Goal: Find specific page/section: Find specific page/section

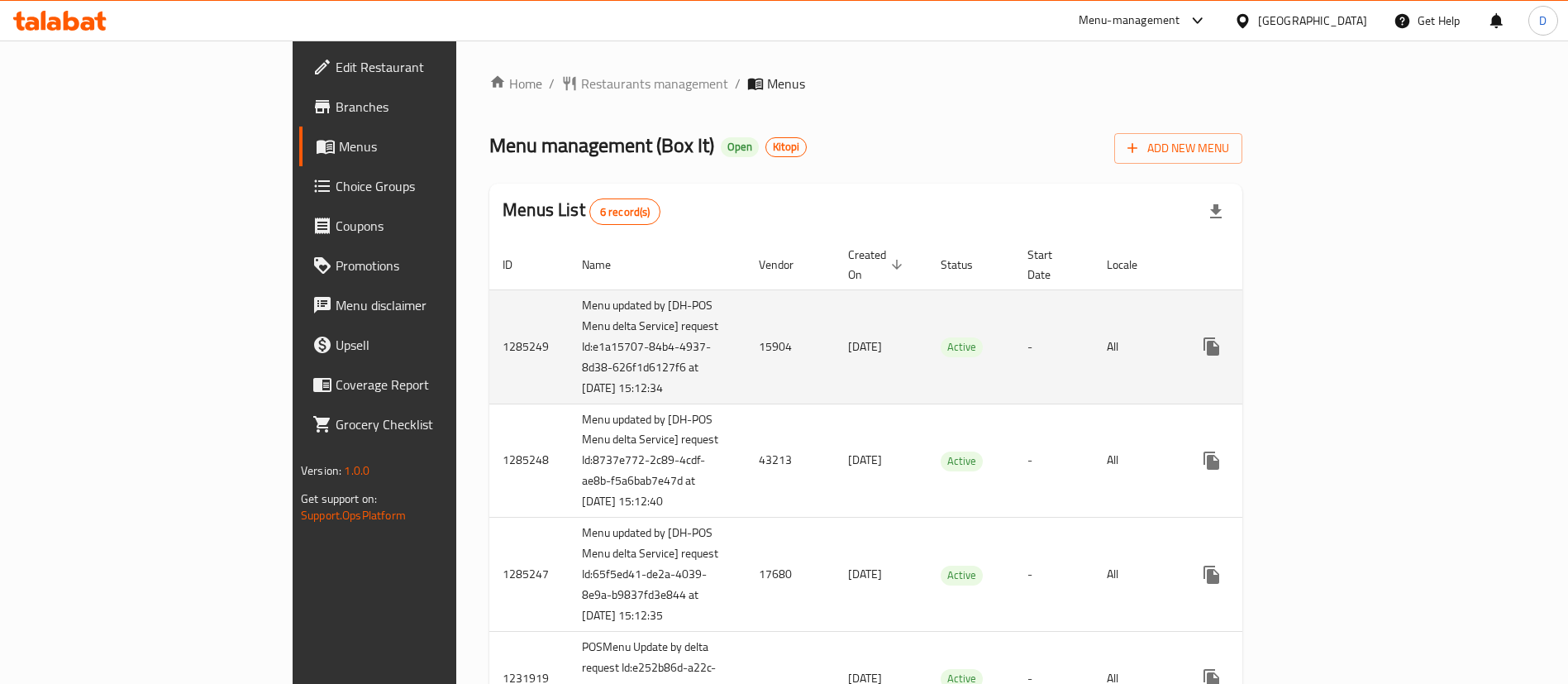
click at [1338, 339] on icon "enhanced table" at bounding box center [1330, 345] width 15 height 15
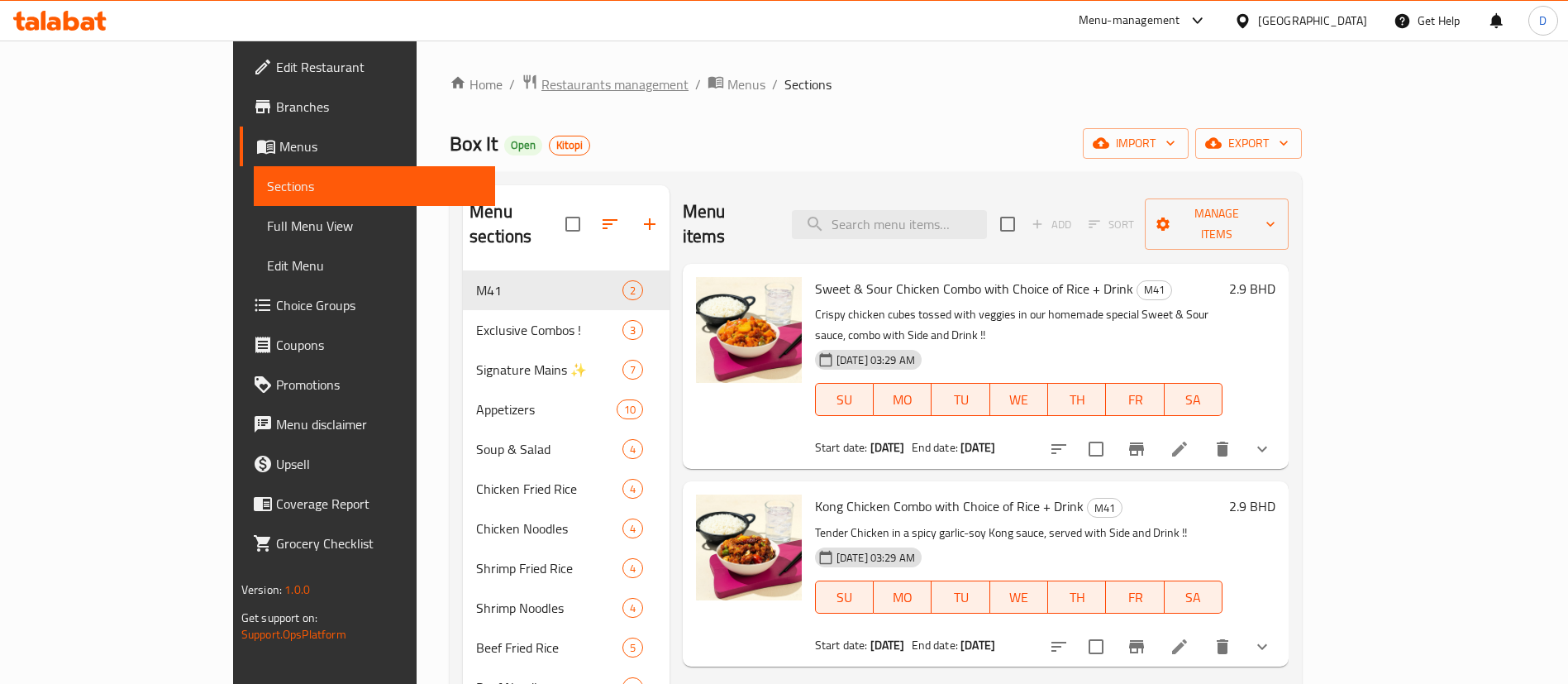
click at [541, 86] on span "Restaurants management" at bounding box center [615, 84] width 147 height 20
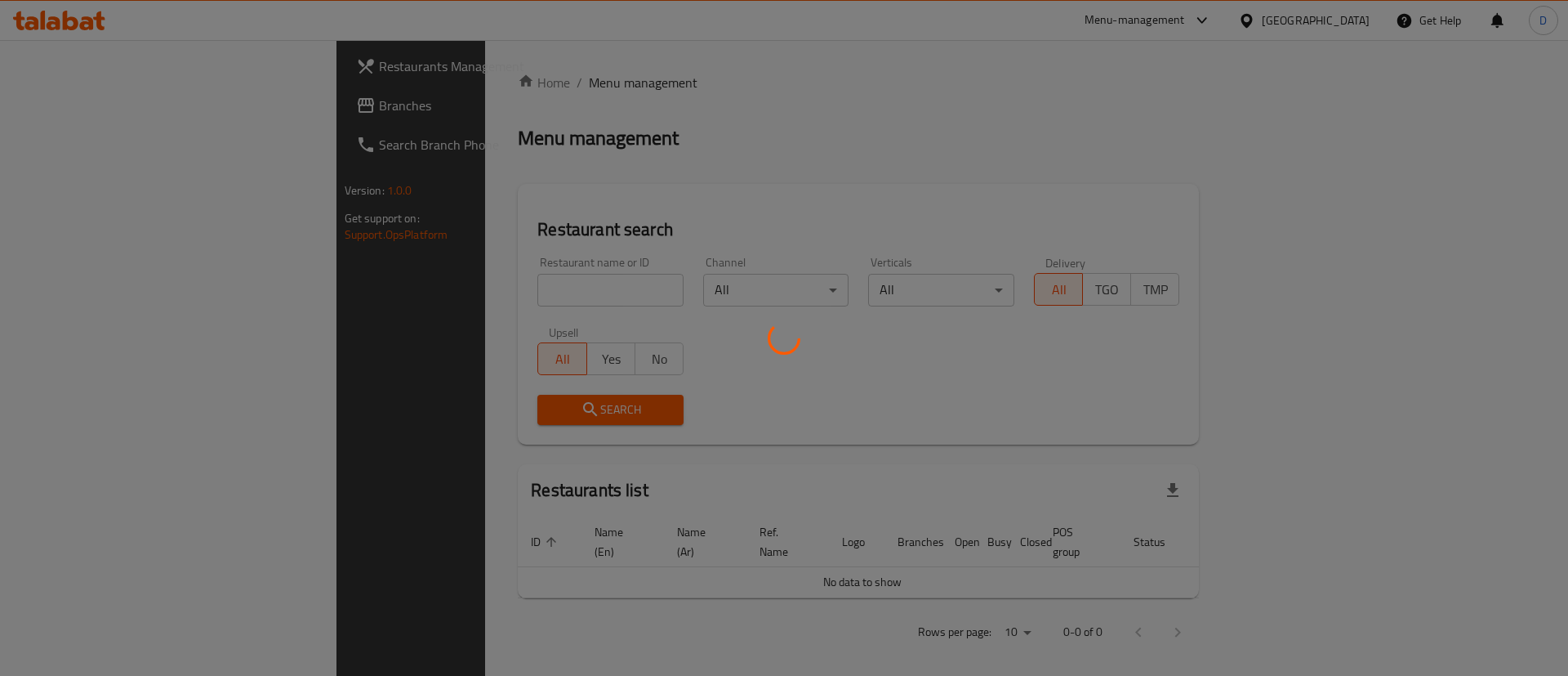
click at [418, 278] on div at bounding box center [784, 338] width 1568 height 676
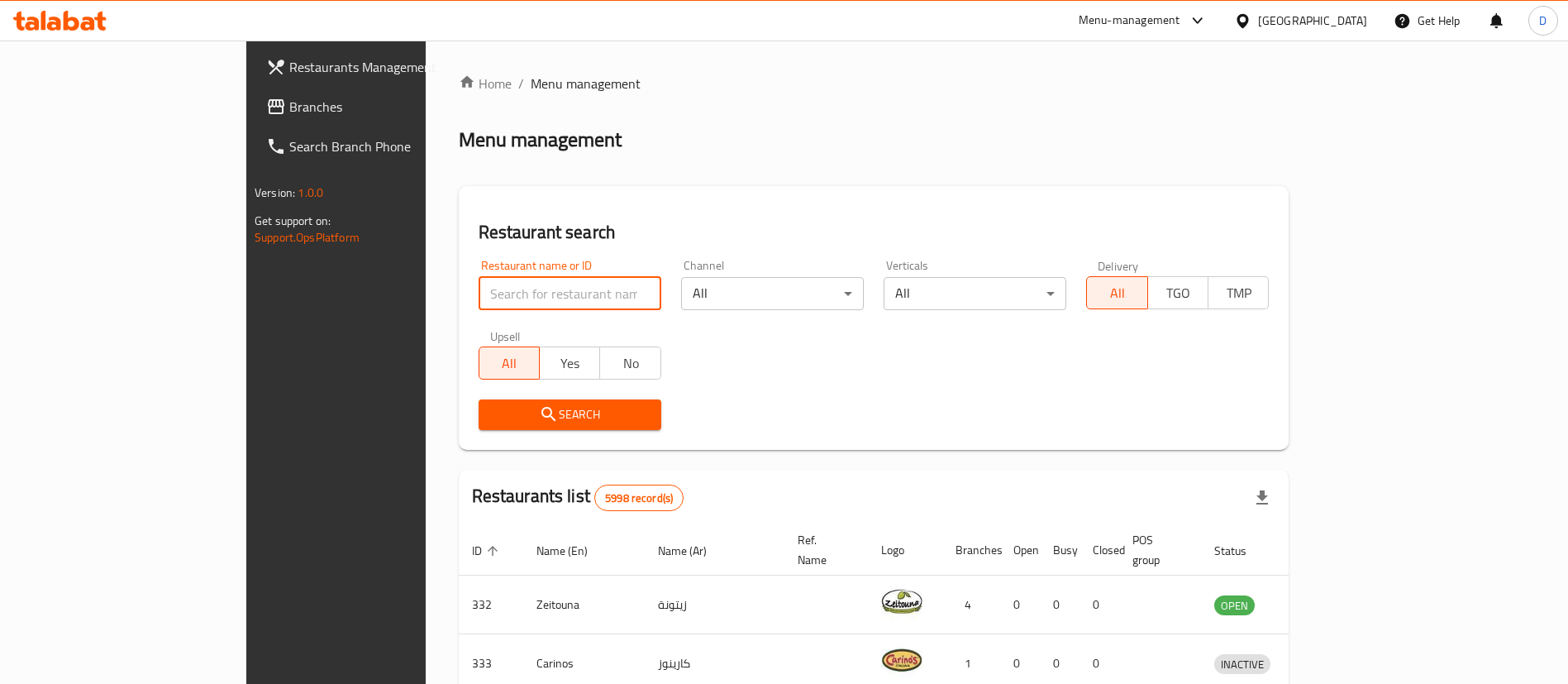
click at [478, 302] on input "search" at bounding box center [569, 294] width 183 height 33
paste input "693167"
type input "693167"
click button "Search" at bounding box center [569, 414] width 183 height 31
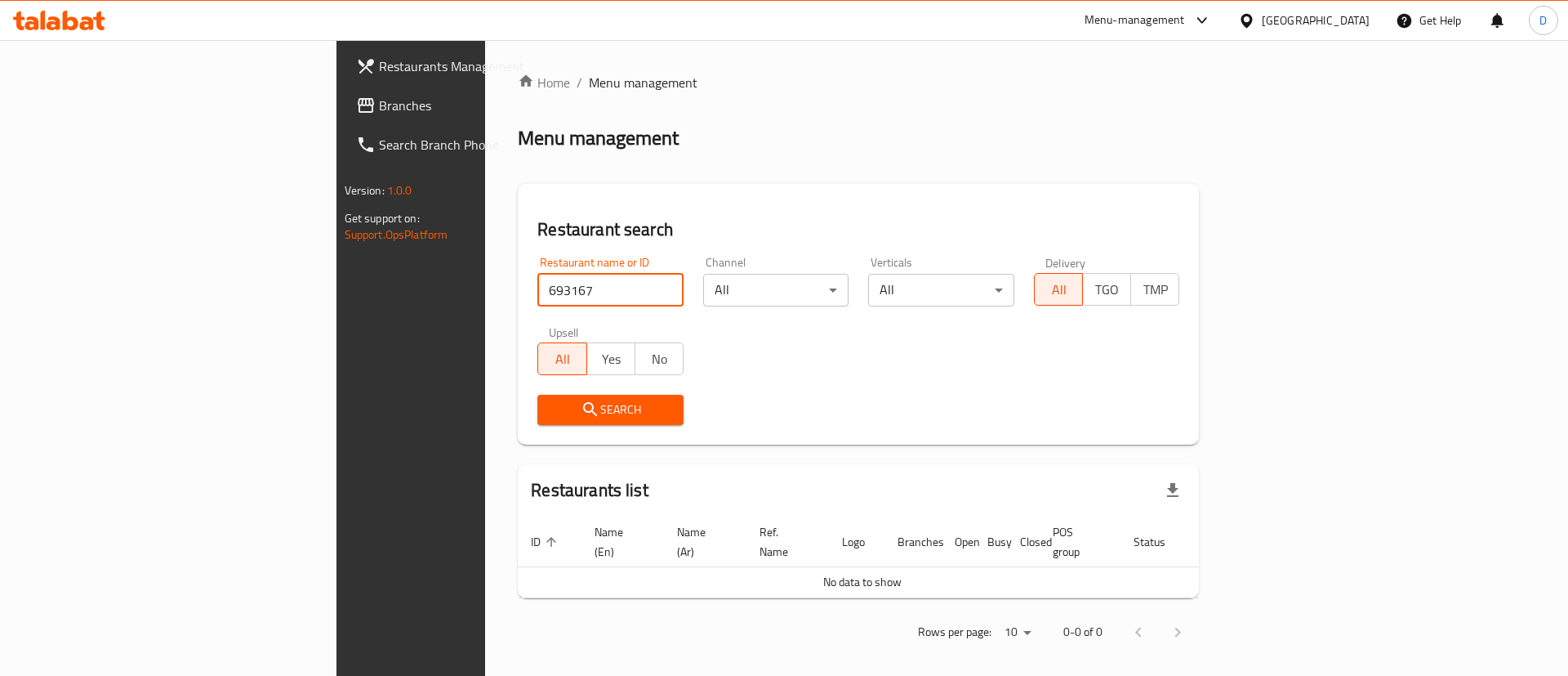
click at [379, 105] on span "Branches" at bounding box center [481, 105] width 207 height 20
